Goal: Information Seeking & Learning: Check status

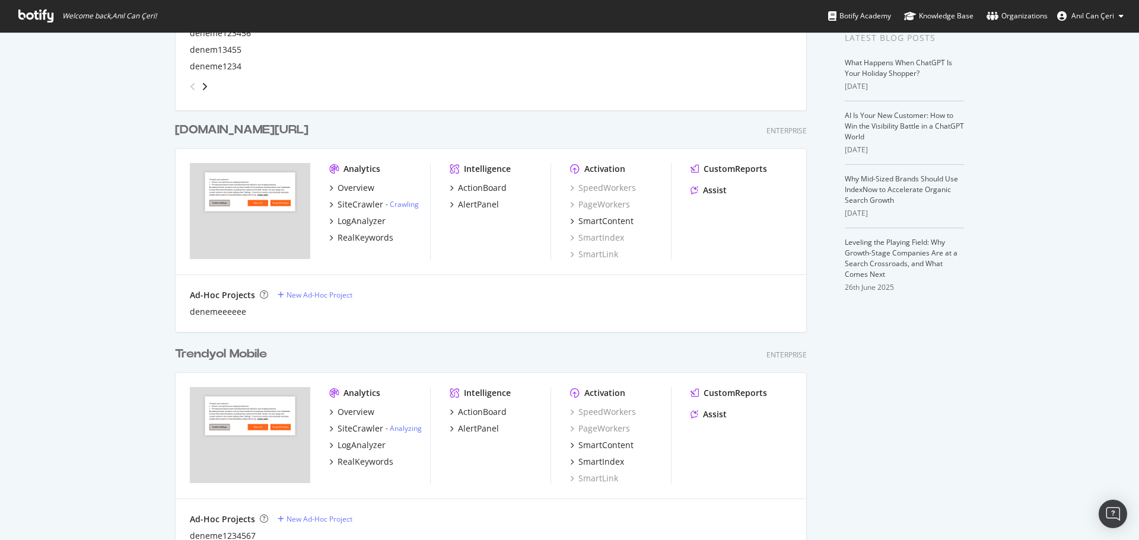
scroll to position [1083, 632]
click at [237, 352] on div "Trendyol Mobile" at bounding box center [221, 354] width 92 height 17
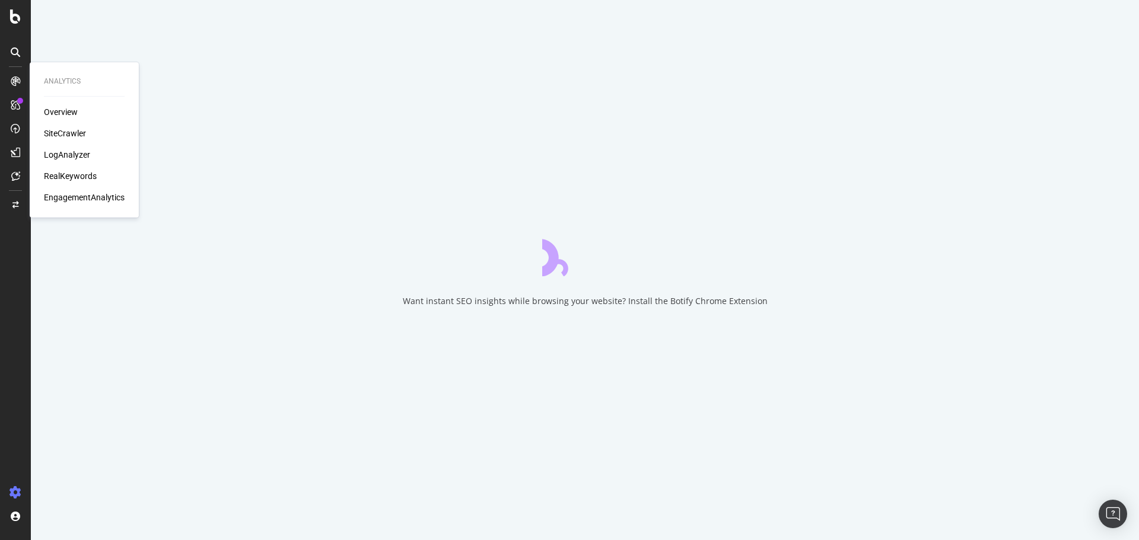
click at [71, 175] on div "RealKeywords" at bounding box center [70, 176] width 53 height 12
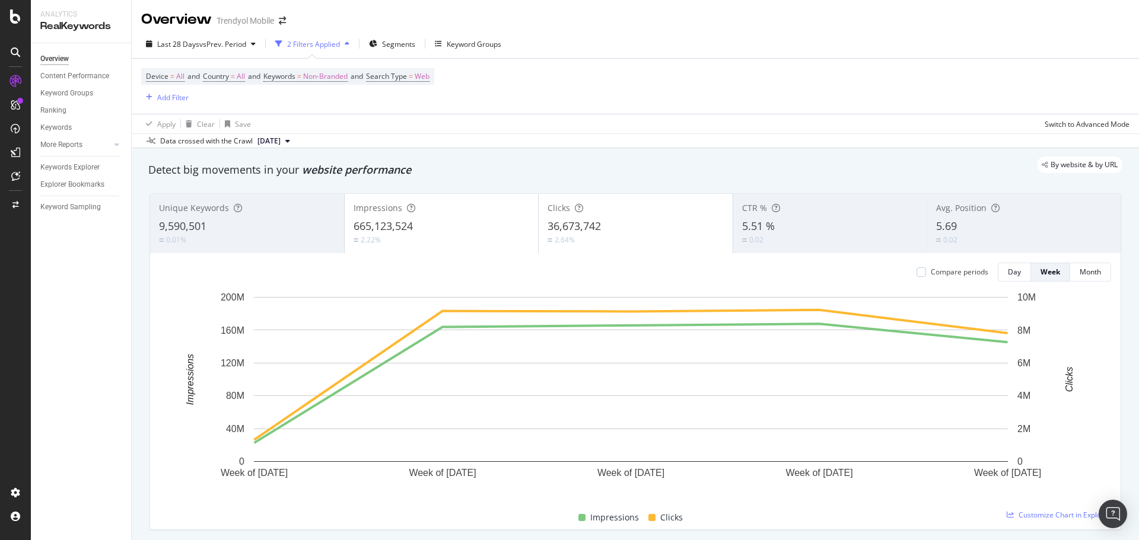
click at [824, 78] on div "Device = All and Country = All and Keywords = Non-Branded and Search Type = Web…" at bounding box center [635, 86] width 988 height 55
click at [64, 110] on div "Ranking" at bounding box center [53, 110] width 26 height 12
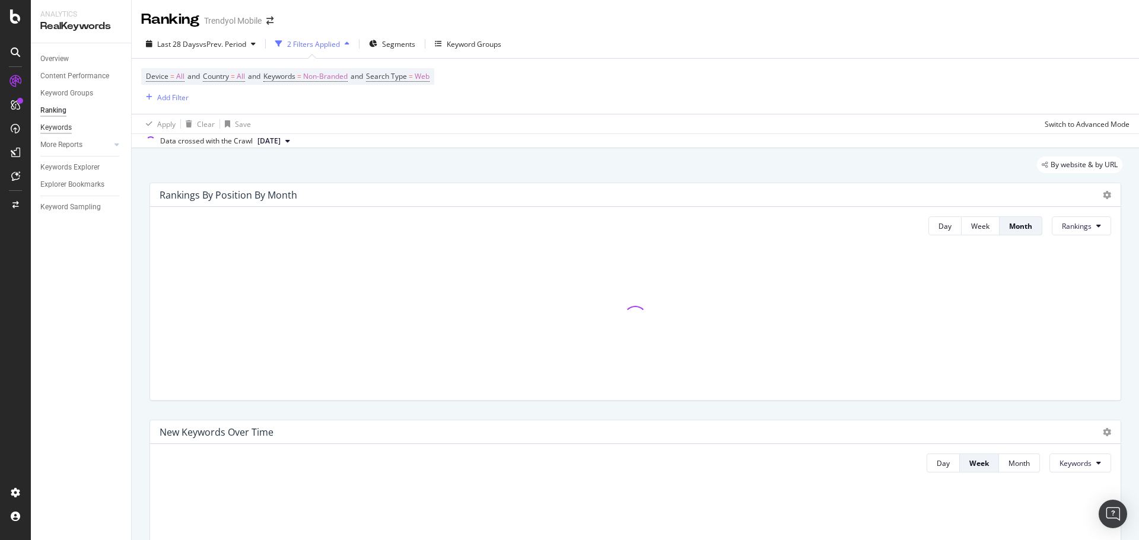
click at [51, 123] on div "Keywords" at bounding box center [55, 128] width 31 height 12
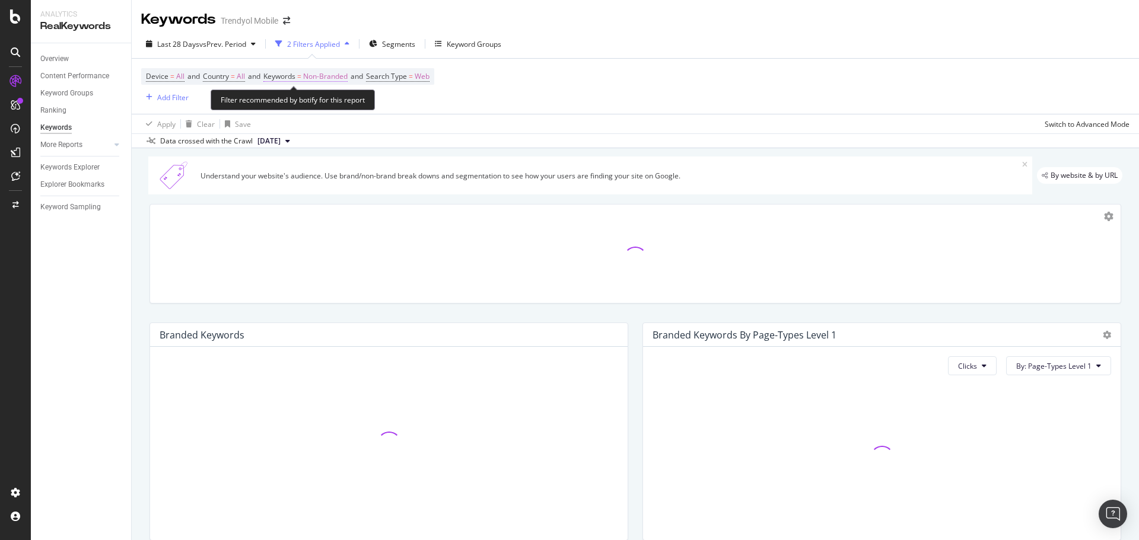
click at [324, 75] on span "Non-Branded" at bounding box center [325, 76] width 44 height 17
drag, startPoint x: 318, startPoint y: 106, endPoint x: 320, endPoint y: 113, distance: 6.8
click at [318, 107] on span "Non-Branded" at bounding box center [304, 104] width 49 height 10
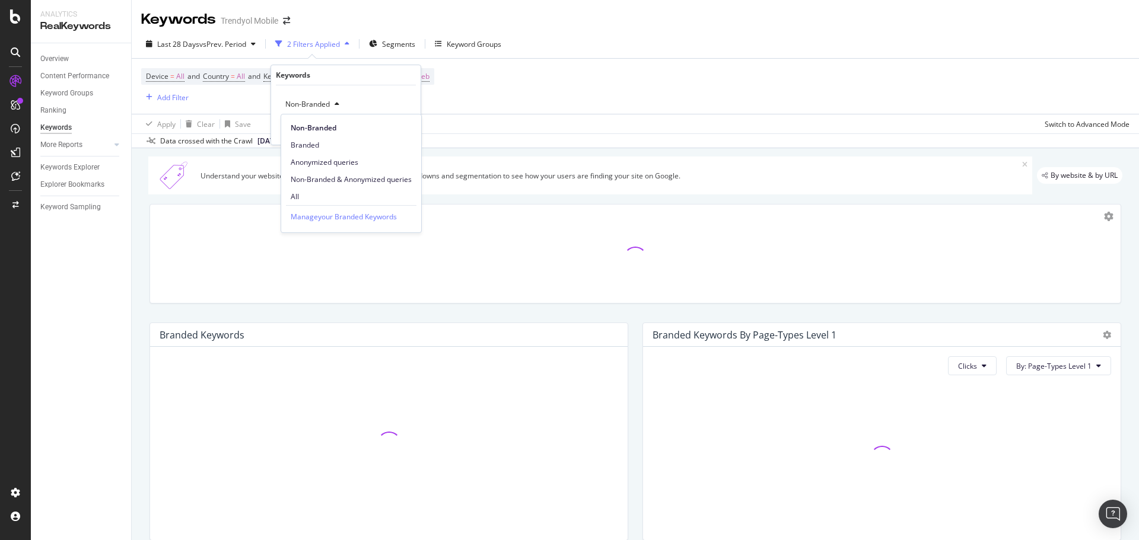
click at [669, 75] on div "Device = All and Country = All and Keywords = Non-Branded and Search Type = Web…" at bounding box center [635, 86] width 988 height 55
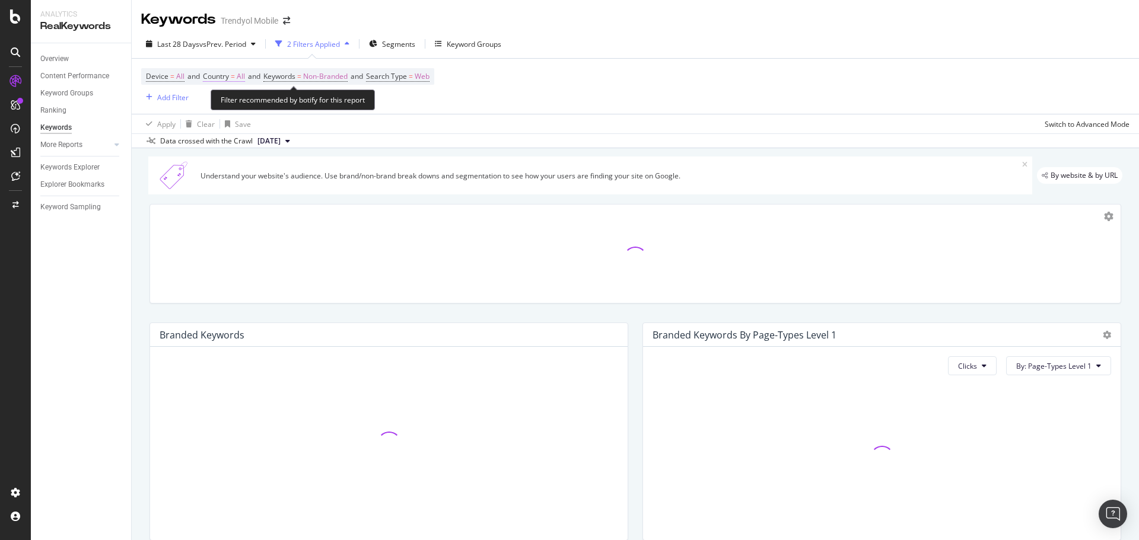
click at [235, 78] on span "=" at bounding box center [233, 76] width 4 height 10
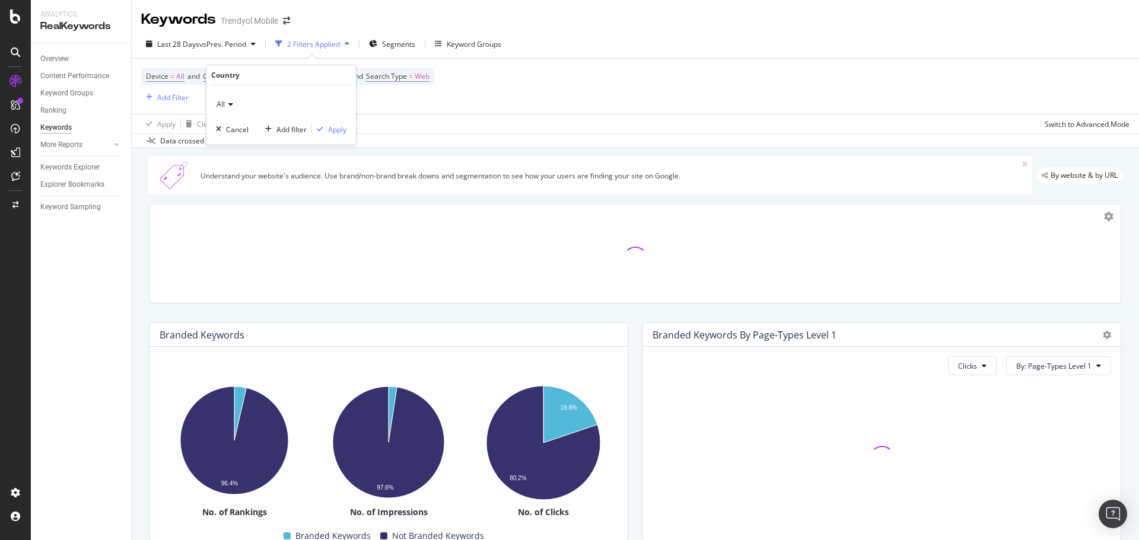
click at [675, 71] on div "Device = All and Country = All and Keywords = Non-Branded and Search Type = Web…" at bounding box center [635, 86] width 988 height 55
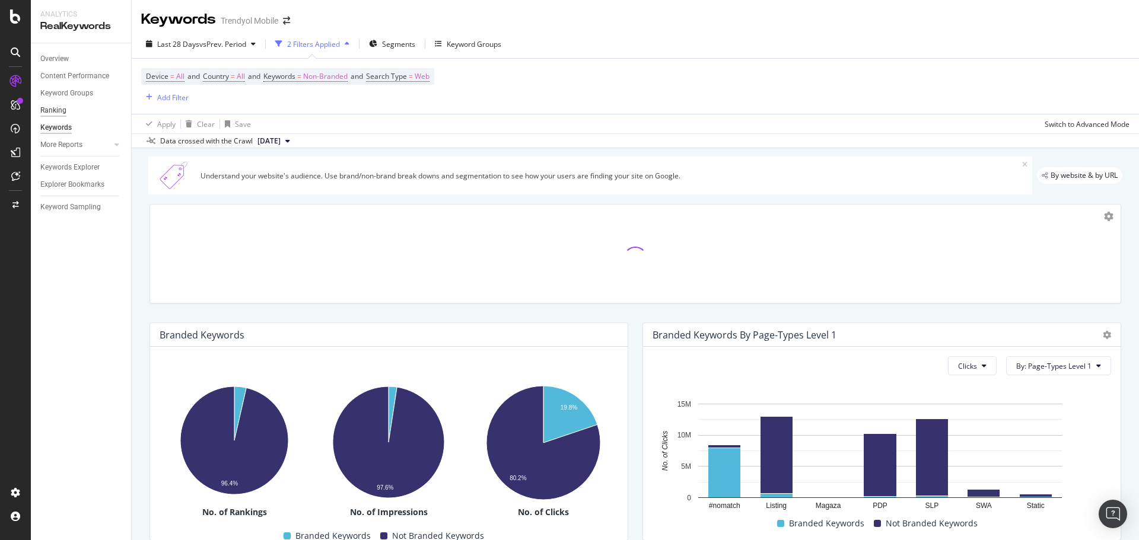
click at [60, 111] on div "Ranking" at bounding box center [53, 110] width 26 height 12
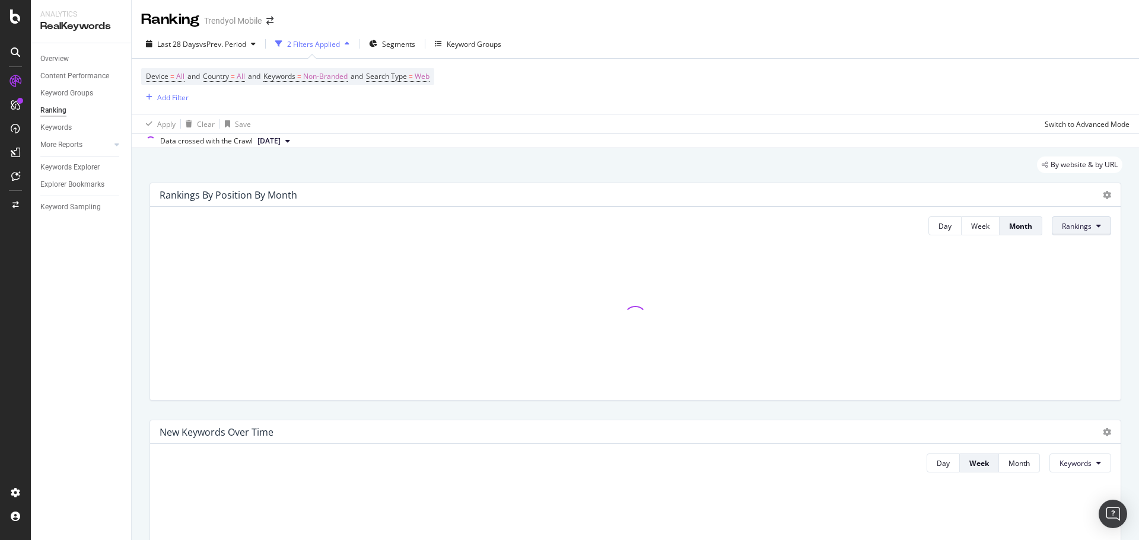
click at [1077, 225] on span "Rankings" at bounding box center [1076, 226] width 30 height 10
click at [928, 166] on div "By website & by URL" at bounding box center [635, 165] width 974 height 17
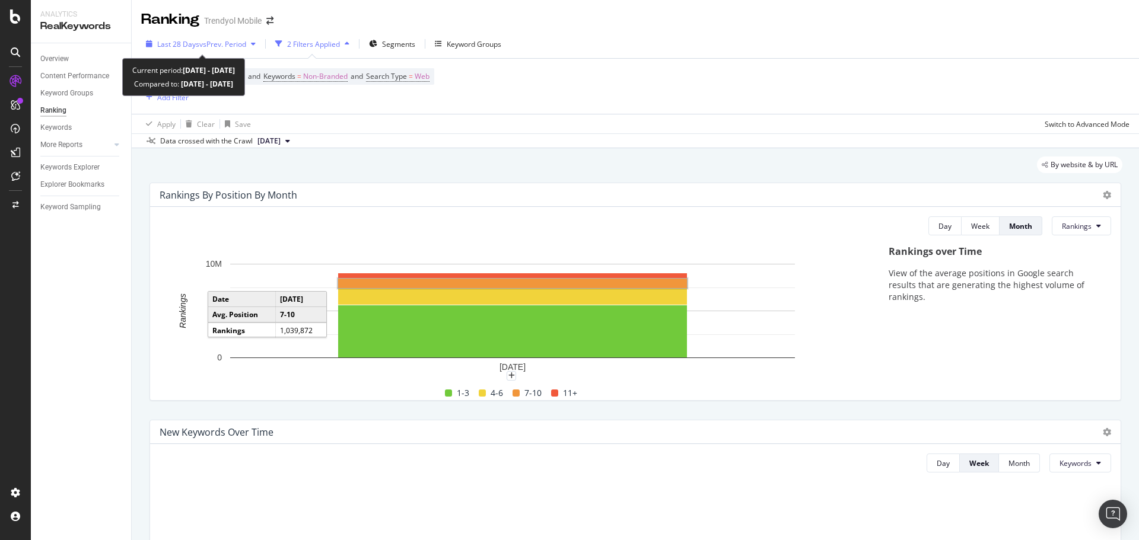
click at [224, 45] on span "vs Prev. Period" at bounding box center [222, 44] width 47 height 10
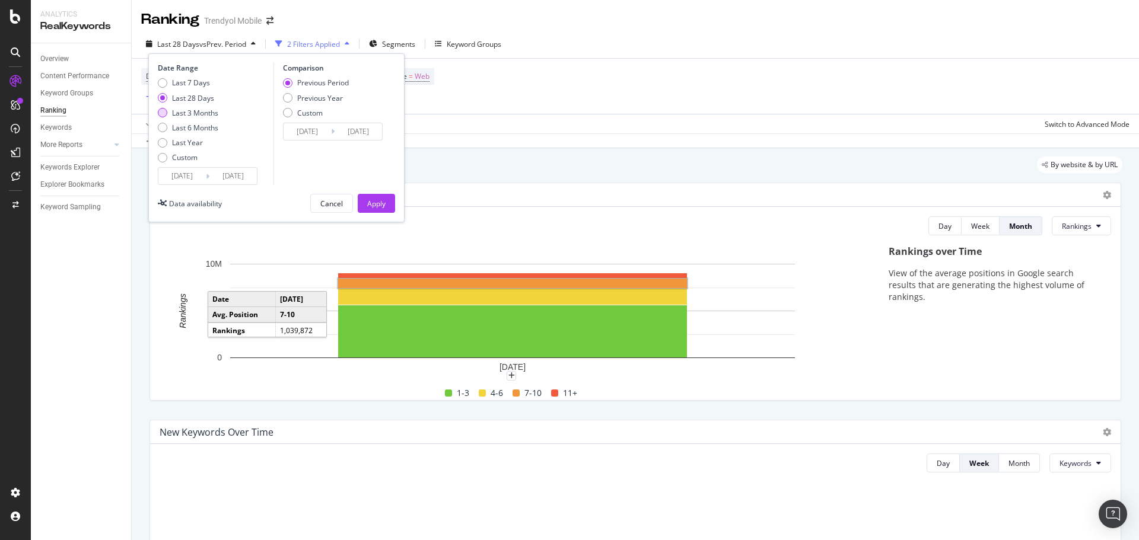
click at [202, 113] on div "Last 3 Months" at bounding box center [195, 113] width 46 height 10
type input "[DATE]"
click at [380, 207] on div "Apply" at bounding box center [376, 204] width 18 height 10
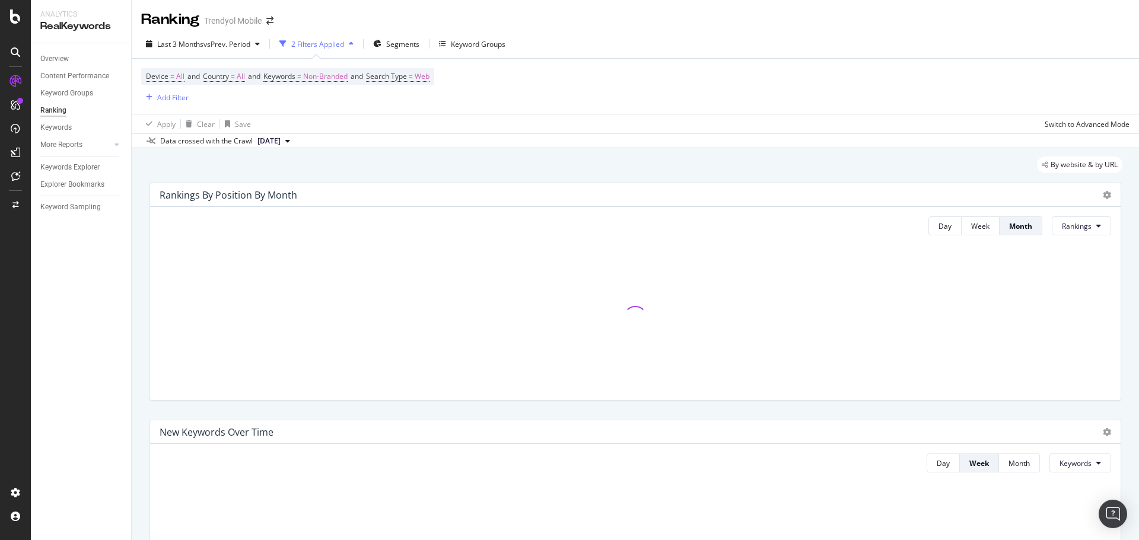
click at [554, 173] on div "Rankings By Position By Month Day Week Month Rankings" at bounding box center [635, 291] width 986 height 237
click at [502, 148] on div "Last 3 Months vs Prev. Period 2 Filters Applied Segments Keyword Groups Device …" at bounding box center [635, 89] width 1007 height 119
